Goal: Transaction & Acquisition: Purchase product/service

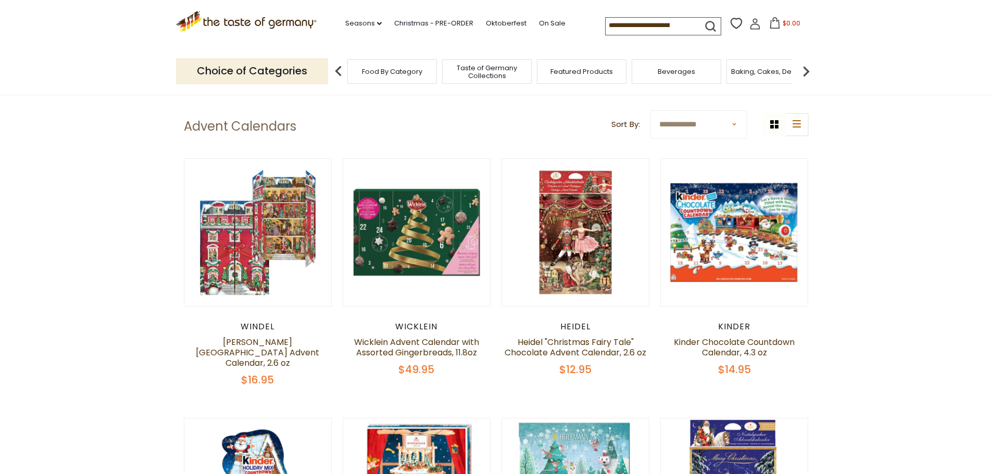
scroll to position [104, 0]
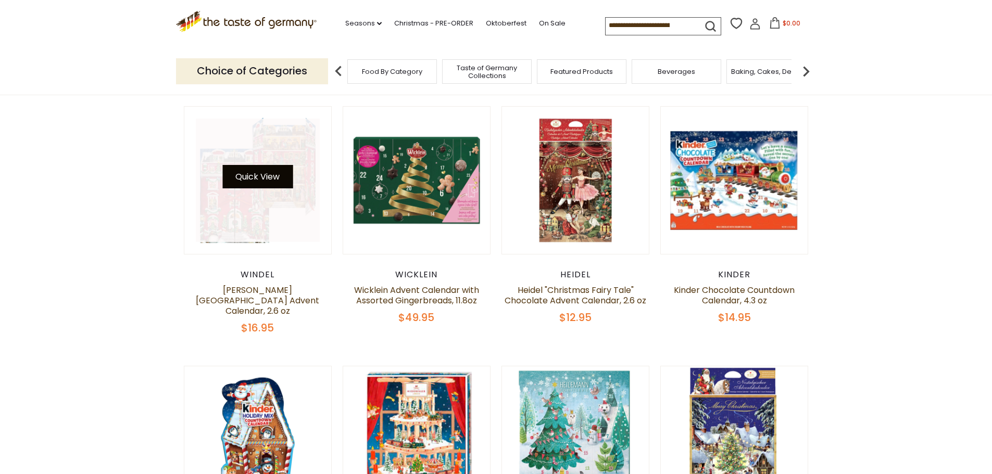
click at [269, 173] on button "Quick View" at bounding box center [257, 176] width 70 height 23
click at [257, 180] on button "Quick View" at bounding box center [257, 176] width 70 height 23
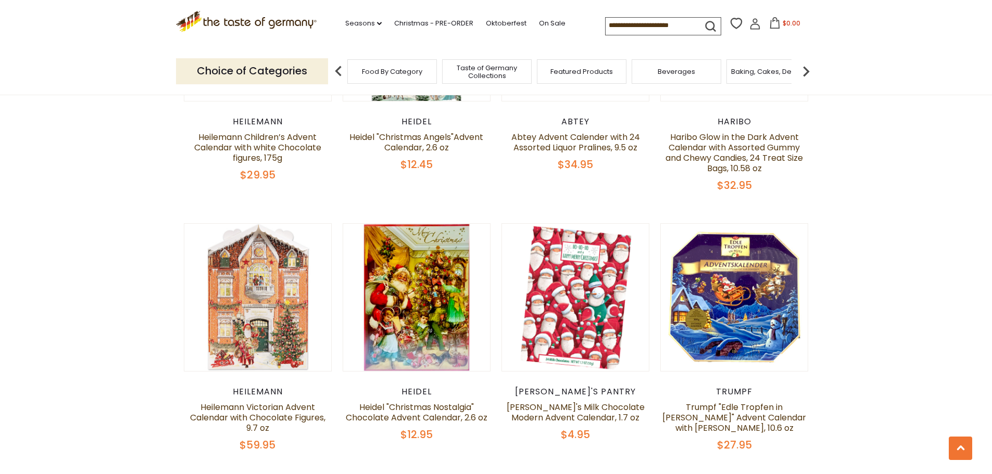
scroll to position [1354, 0]
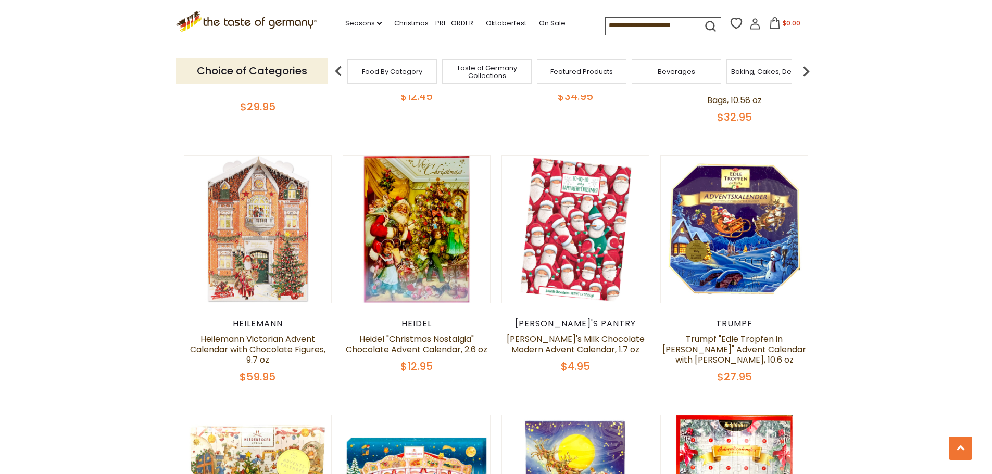
click at [482, 77] on span "Taste of Germany Collections" at bounding box center [486, 72] width 83 height 16
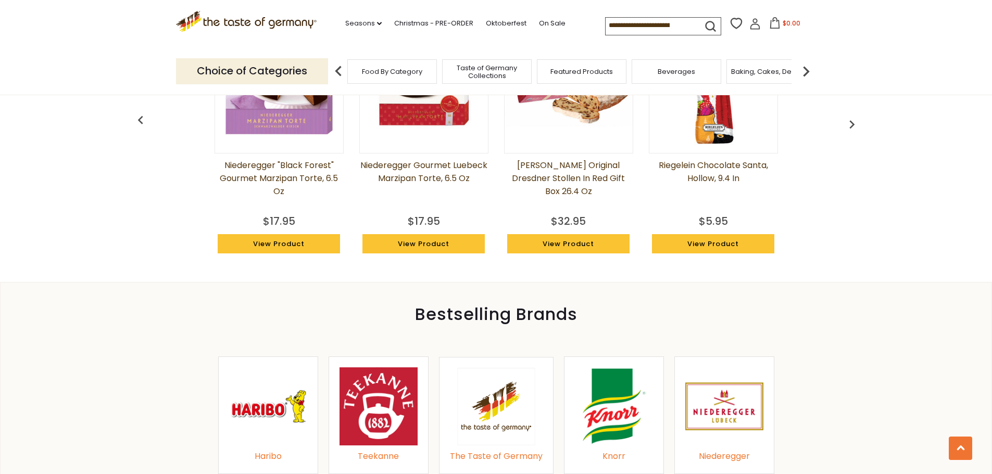
scroll to position [833, 0]
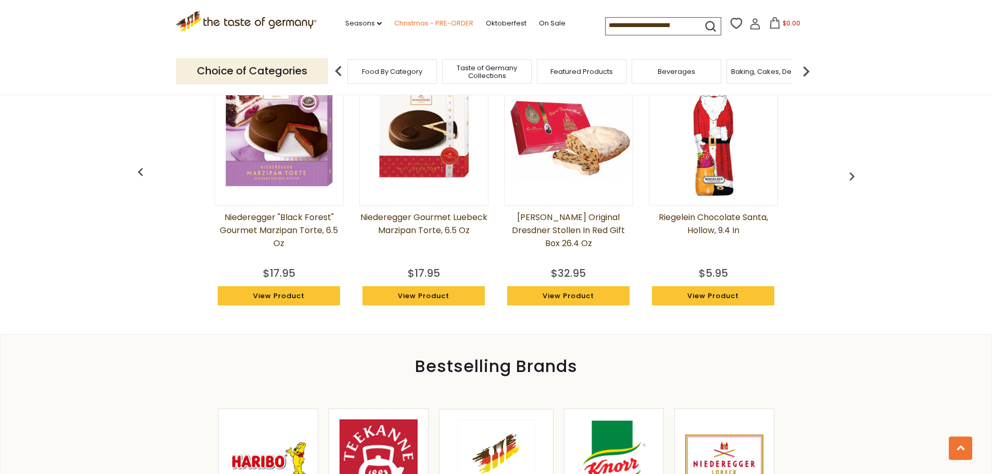
click at [402, 24] on link "Christmas - PRE-ORDER" at bounding box center [433, 23] width 79 height 11
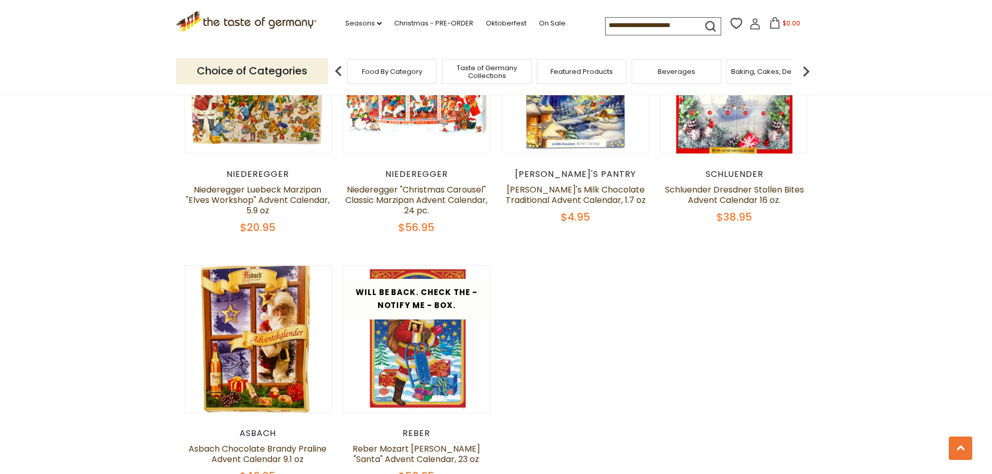
scroll to position [1927, 0]
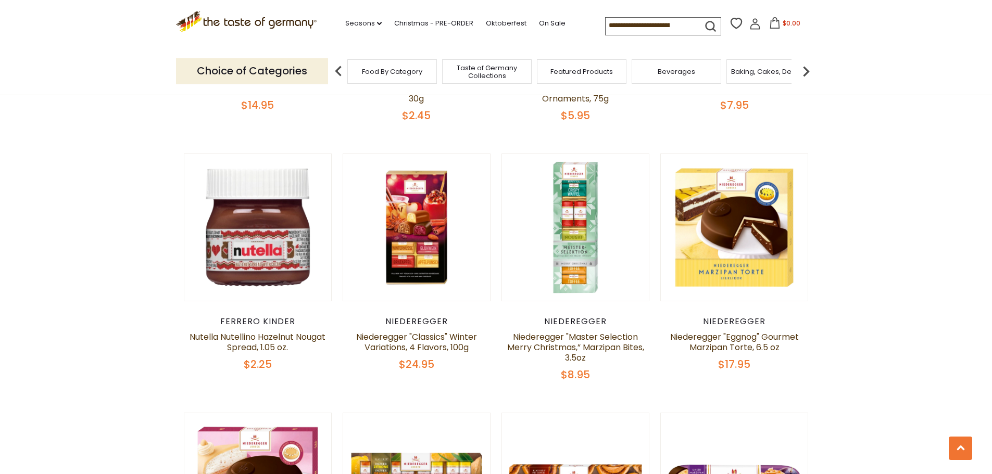
scroll to position [2396, 0]
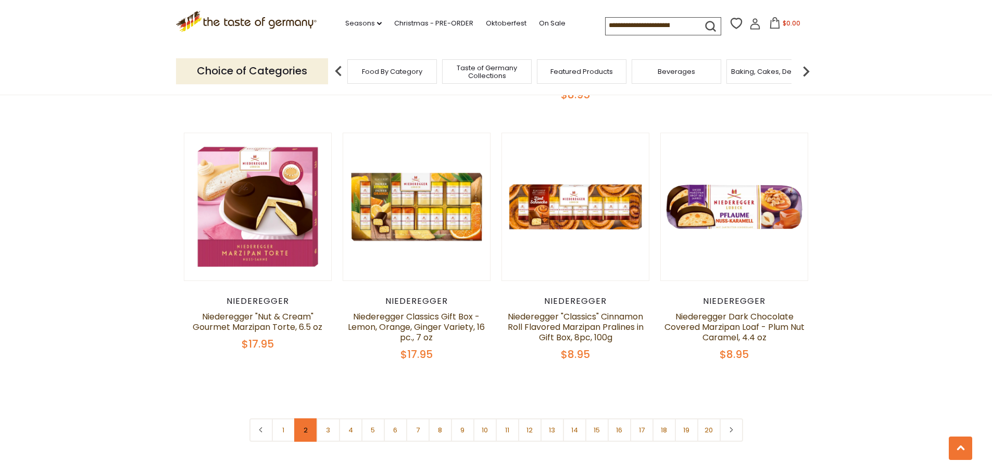
click at [308, 419] on link "2" at bounding box center [305, 430] width 23 height 23
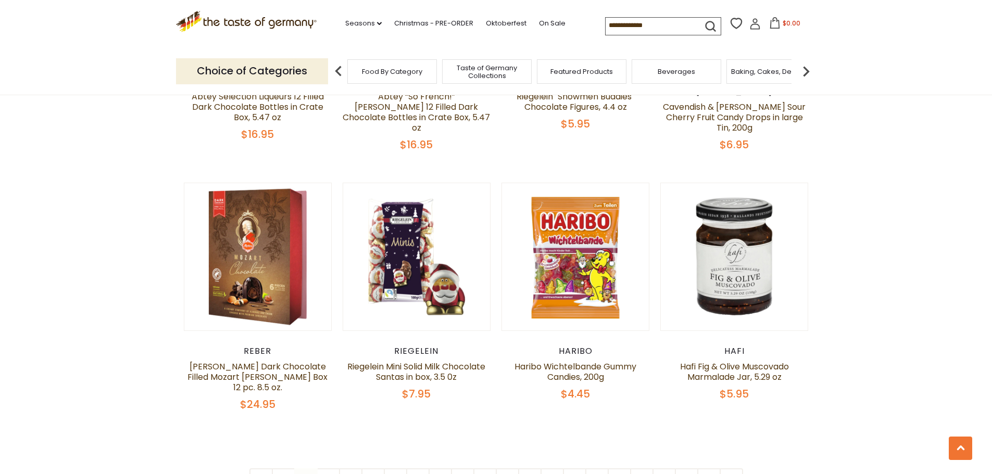
scroll to position [2389, 0]
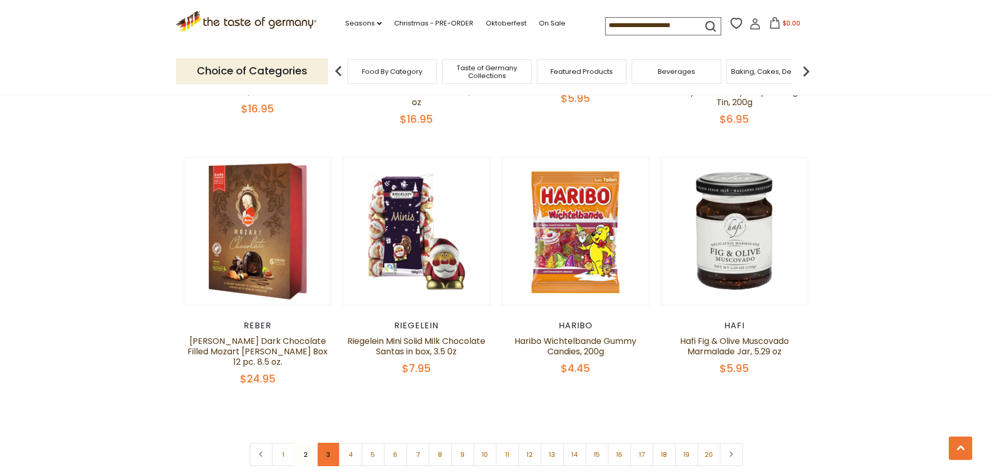
click at [331, 443] on link "3" at bounding box center [328, 454] width 23 height 23
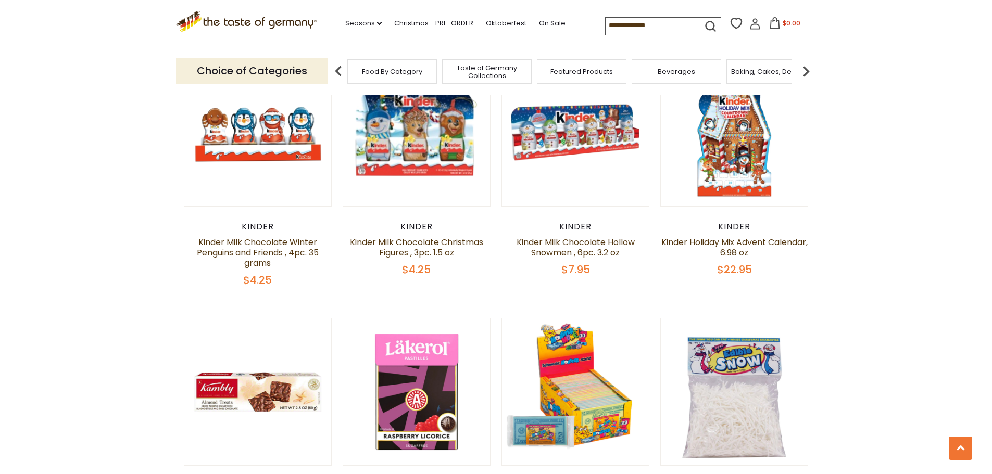
scroll to position [931, 0]
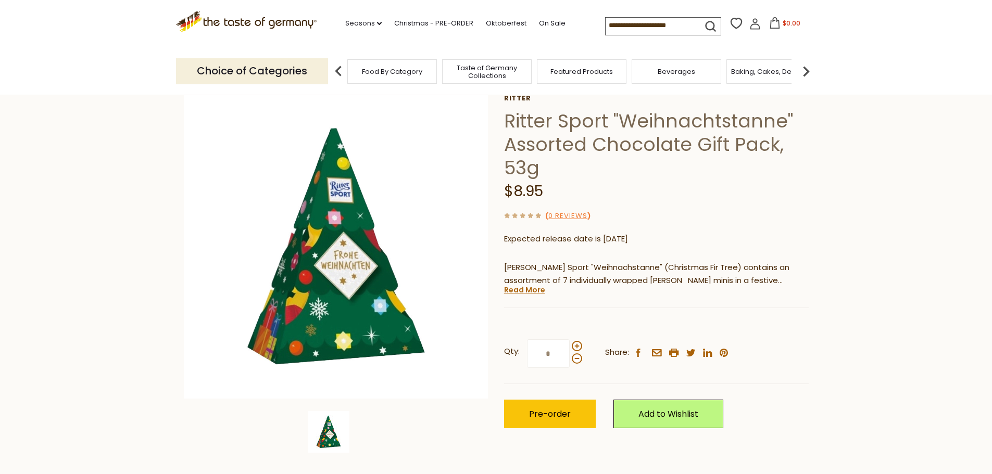
scroll to position [52, 0]
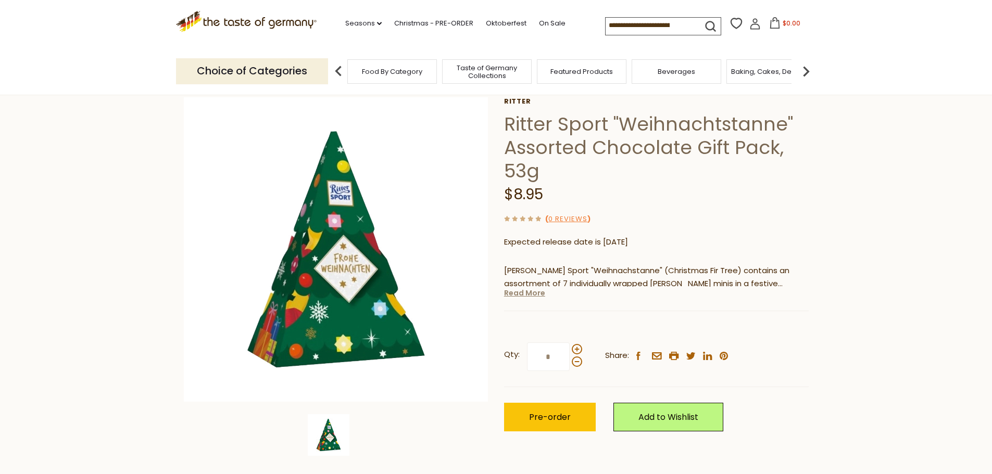
click at [532, 295] on link "Read More" at bounding box center [524, 293] width 41 height 10
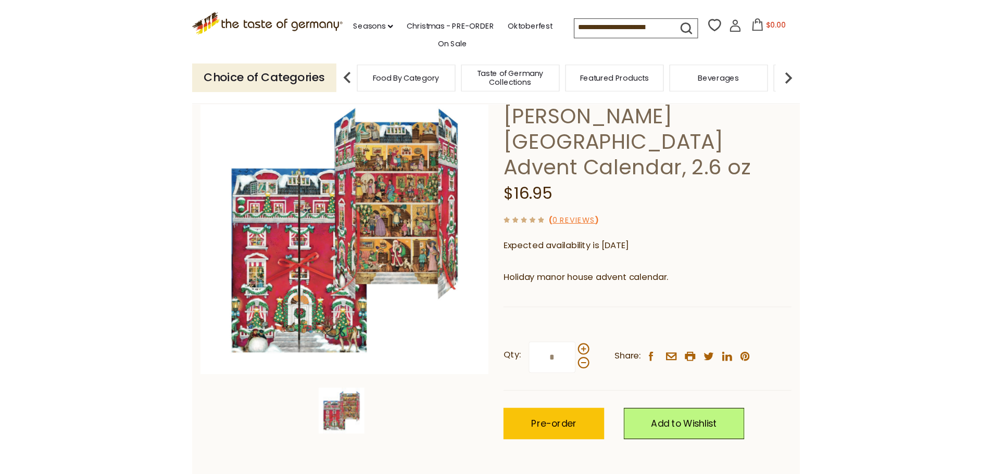
scroll to position [52, 0]
